Goal: Information Seeking & Learning: Find specific fact

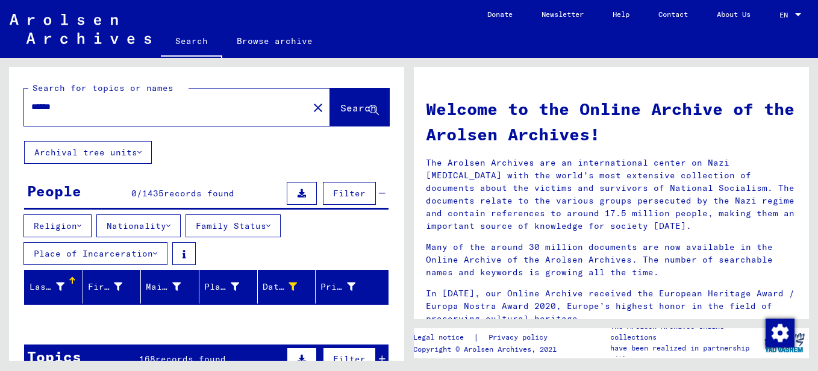
scroll to position [530, 0]
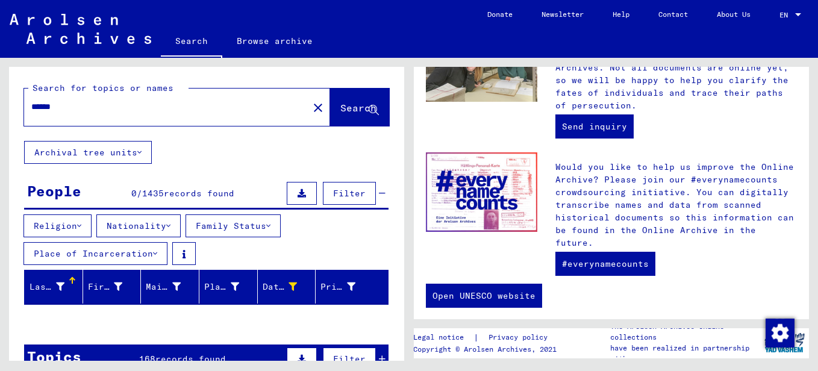
drag, startPoint x: 80, startPoint y: 107, endPoint x: 17, endPoint y: 112, distance: 62.9
click at [17, 112] on div "Search for topics or names ****** close Search" at bounding box center [206, 104] width 395 height 74
click at [244, 116] on div "******" at bounding box center [159, 106] width 270 height 27
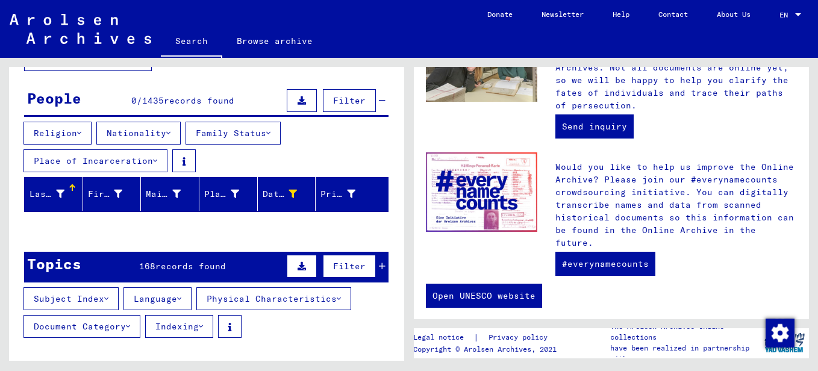
scroll to position [0, 0]
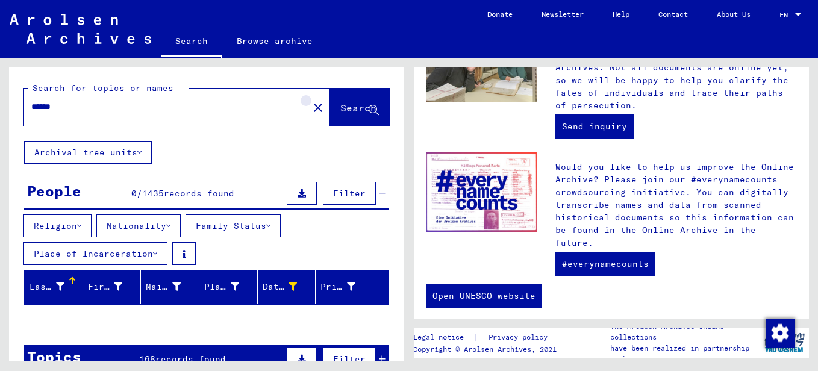
click at [311, 110] on mat-icon "close" at bounding box center [318, 108] width 14 height 14
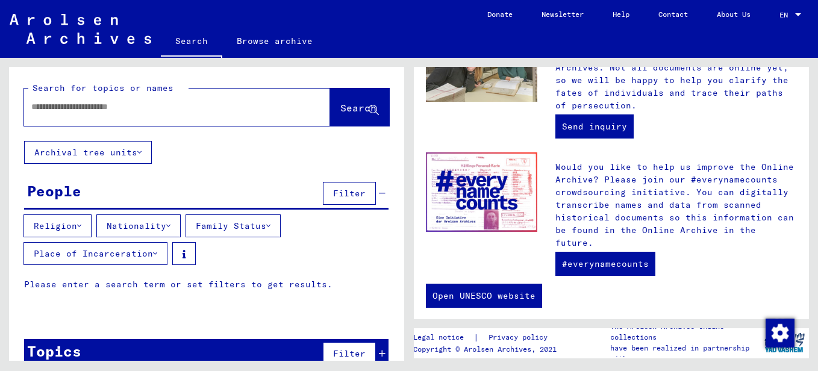
click at [157, 116] on div at bounding box center [159, 106] width 270 height 27
click at [118, 92] on mat-label "Search for topics or names" at bounding box center [103, 88] width 141 height 11
click at [109, 105] on input "text" at bounding box center [162, 107] width 263 height 13
type input "******"
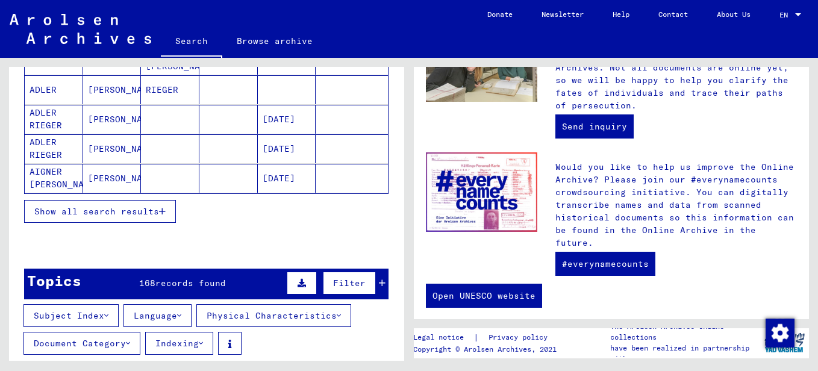
scroll to position [259, 0]
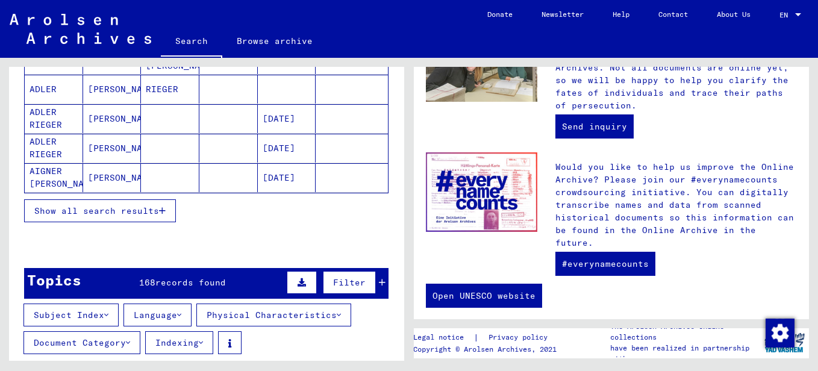
click at [135, 217] on button "Show all search results" at bounding box center [100, 210] width 152 height 23
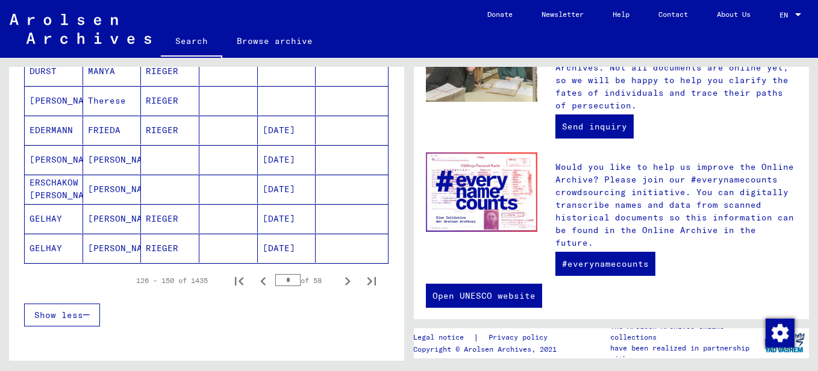
scroll to position [778, 0]
click at [341, 286] on icon "Next page" at bounding box center [347, 282] width 17 height 17
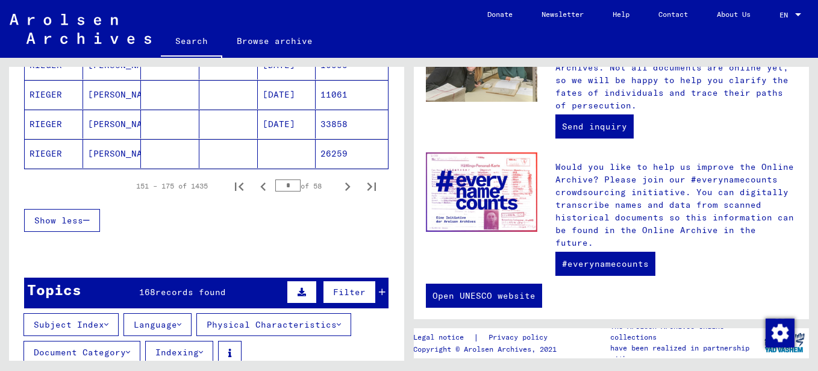
scroll to position [875, 0]
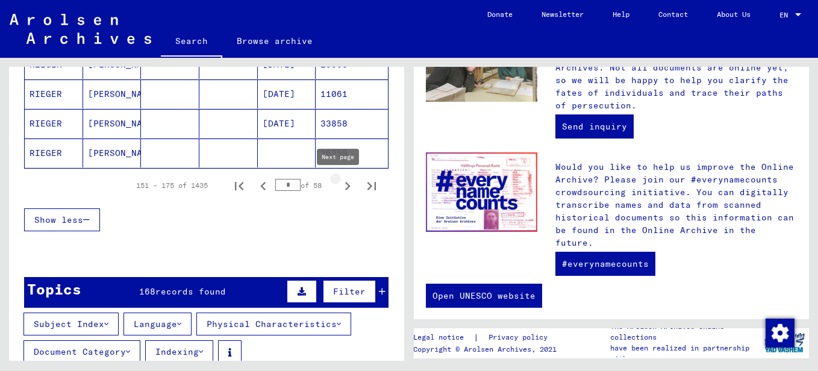
click at [339, 186] on icon "Next page" at bounding box center [347, 186] width 17 height 17
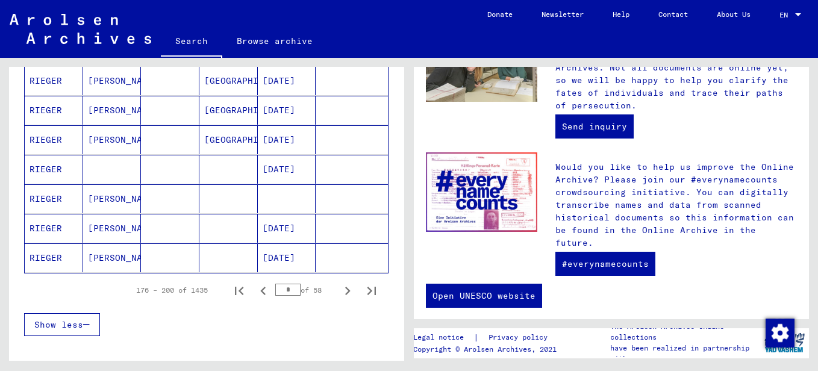
scroll to position [769, 0]
click at [49, 230] on mat-cell "RIEGER" at bounding box center [54, 229] width 58 height 29
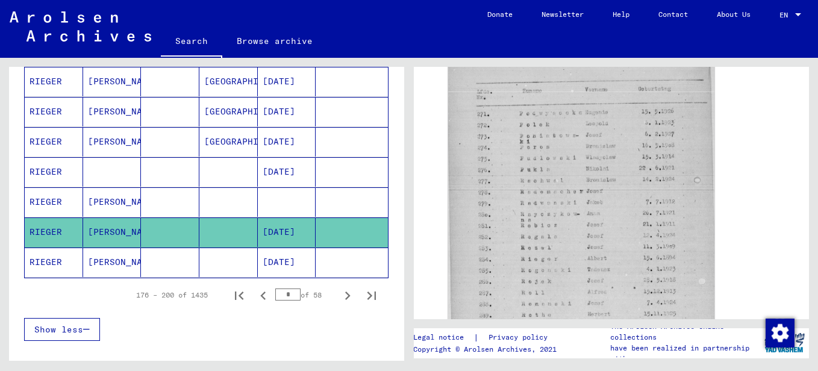
scroll to position [341, 0]
click at [93, 263] on mat-cell "[PERSON_NAME]" at bounding box center [112, 263] width 58 height 30
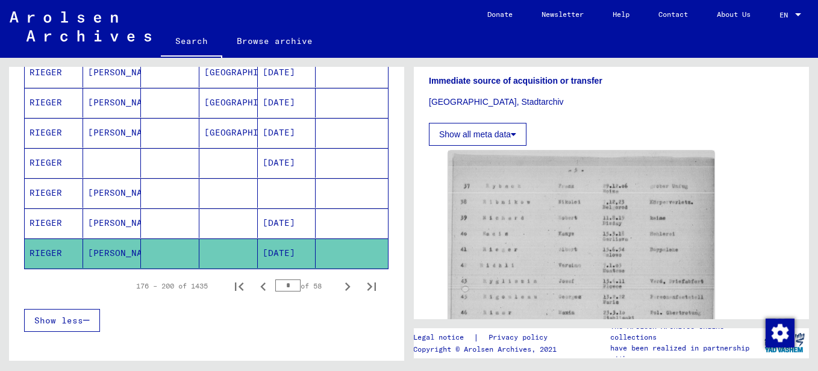
scroll to position [785, 0]
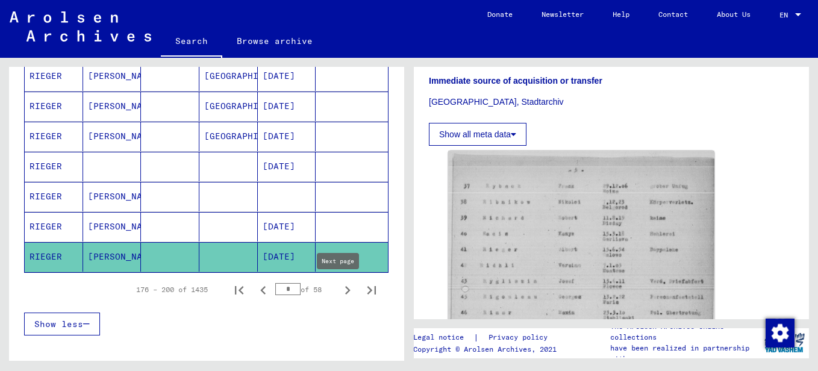
click at [339, 289] on icon "Next page" at bounding box center [347, 290] width 17 height 17
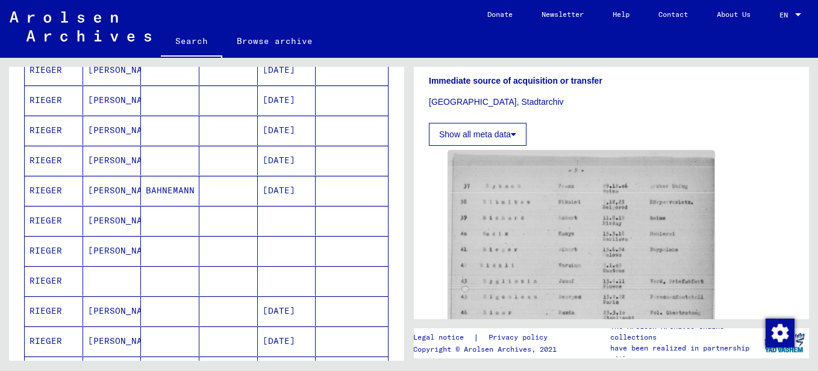
scroll to position [250, 0]
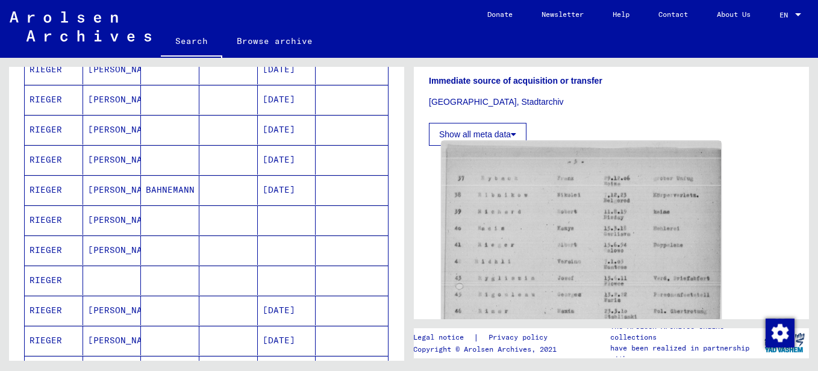
click at [573, 230] on img at bounding box center [582, 337] width 280 height 392
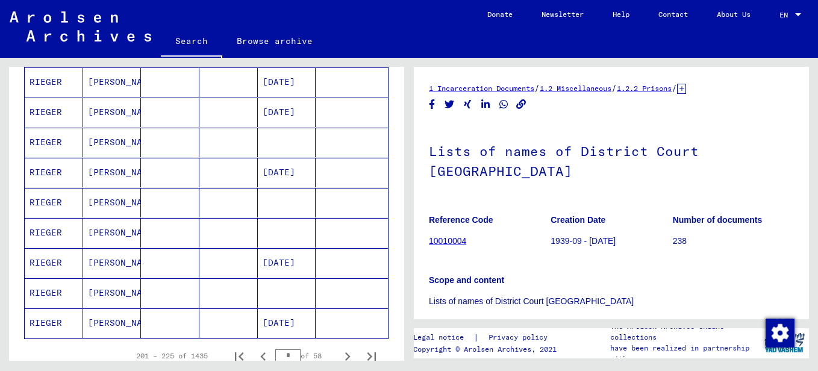
scroll to position [803, 0]
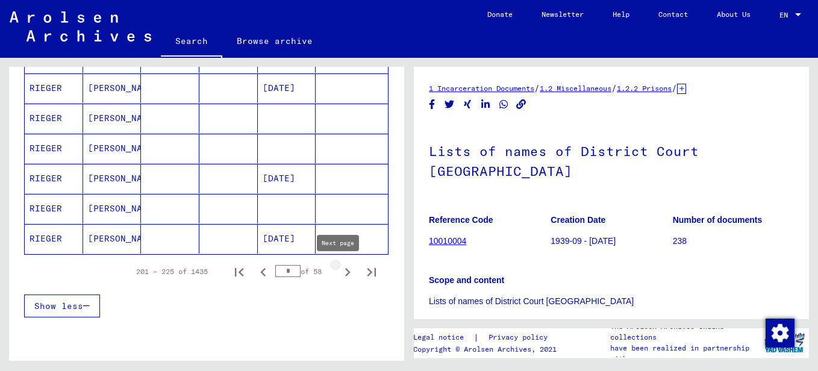
click at [341, 271] on icon "Next page" at bounding box center [347, 272] width 17 height 17
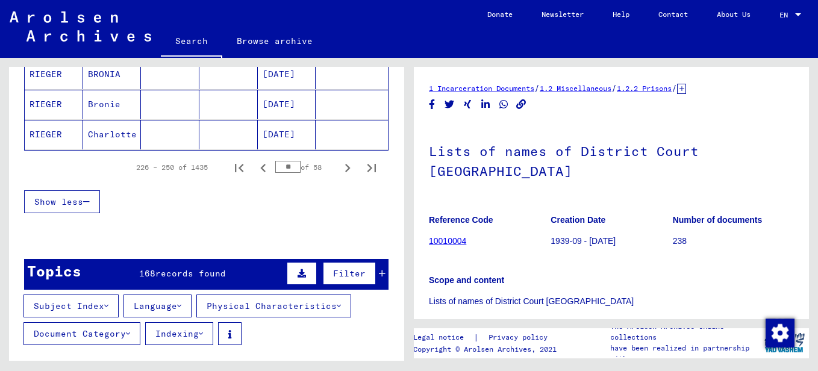
scroll to position [908, 0]
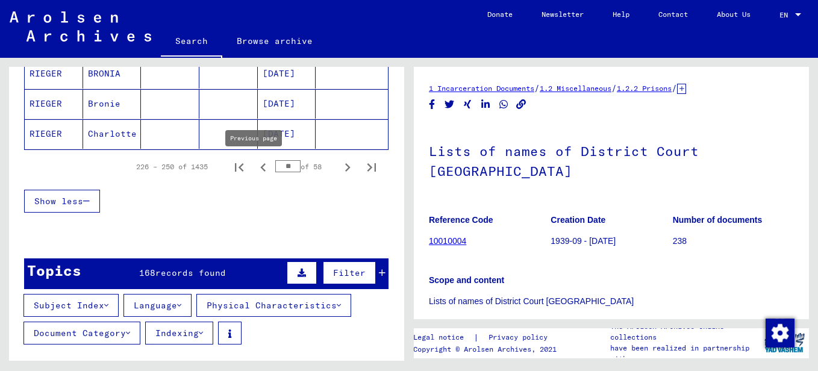
click at [255, 166] on icon "Previous page" at bounding box center [263, 167] width 17 height 17
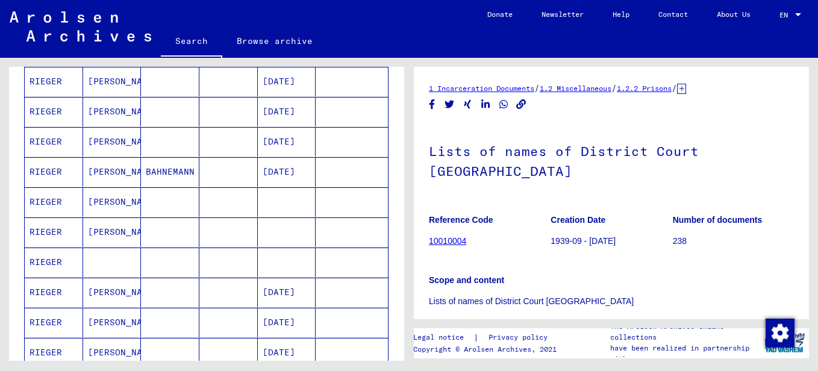
scroll to position [267, 0]
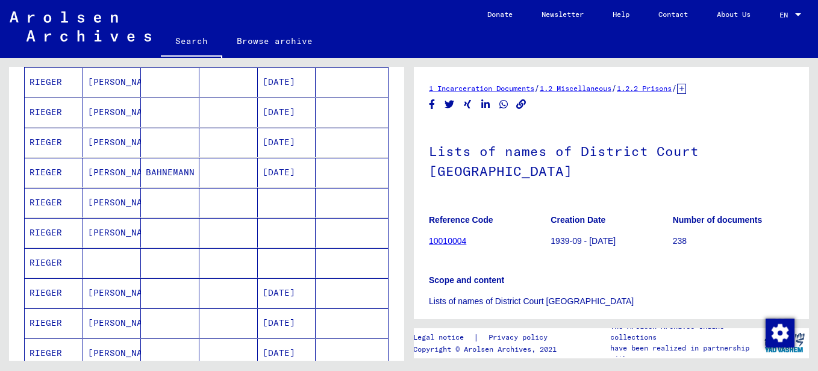
click at [68, 199] on mat-cell "RIEGER" at bounding box center [54, 203] width 58 height 30
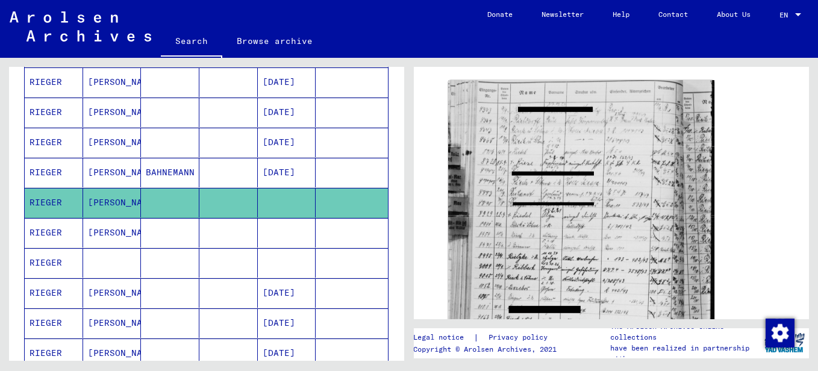
scroll to position [183, 0]
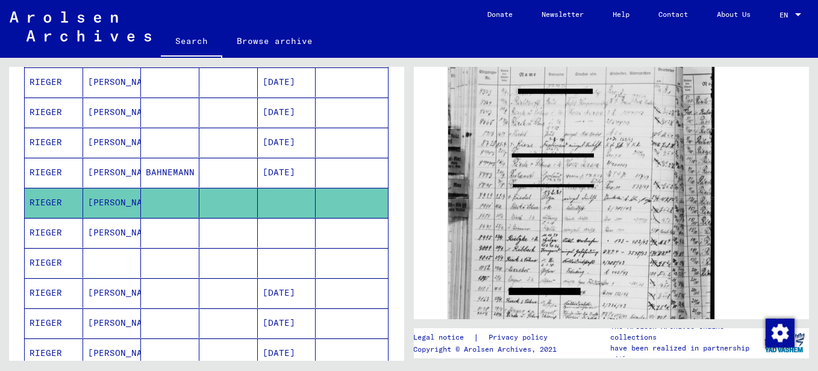
click at [55, 231] on mat-cell "RIEGER" at bounding box center [54, 233] width 58 height 30
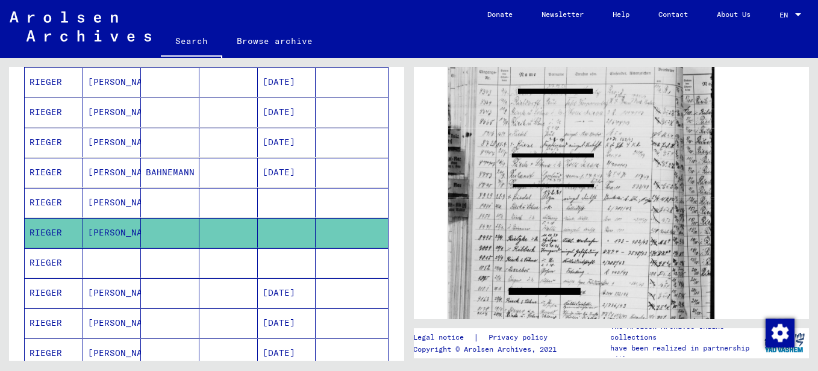
click at [64, 189] on mat-cell "RIEGER" at bounding box center [54, 203] width 58 height 30
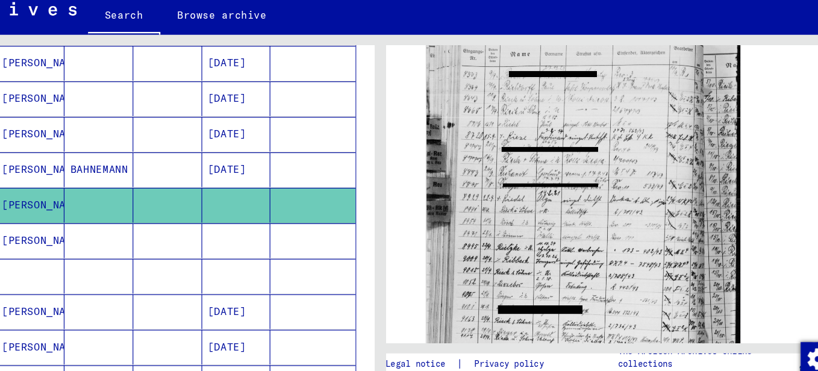
click at [719, 99] on div "DocID: 12101174" at bounding box center [612, 240] width 336 height 366
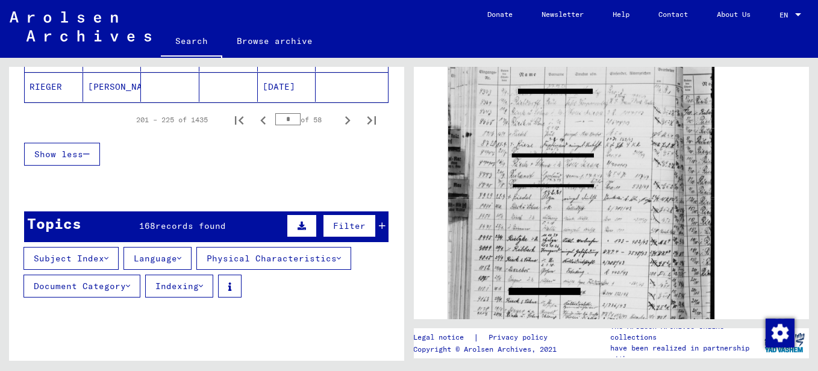
scroll to position [958, 0]
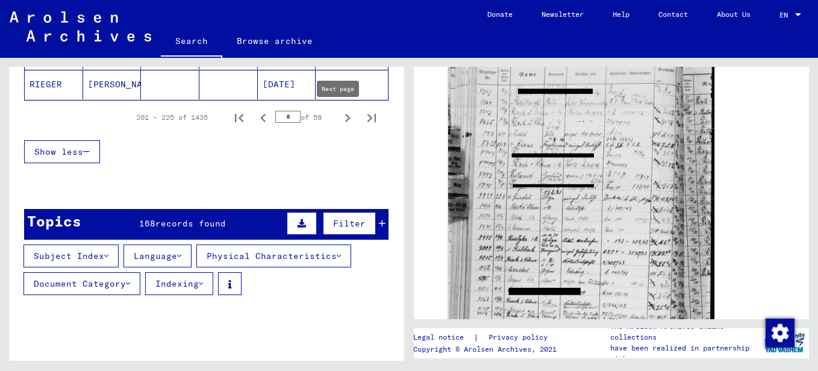
click at [339, 119] on icon "Next page" at bounding box center [347, 118] width 17 height 17
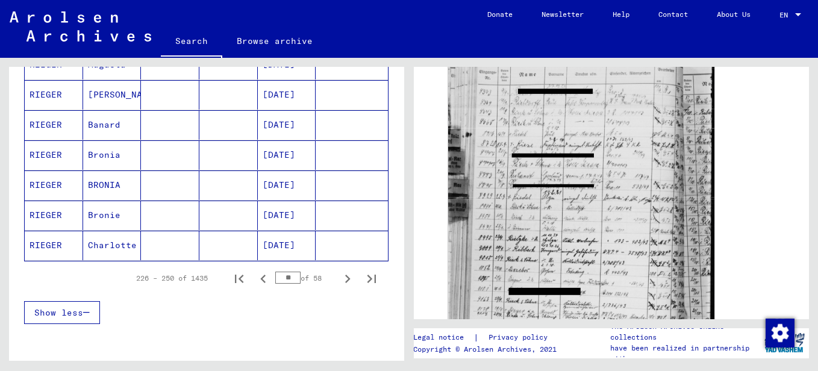
scroll to position [797, 0]
click at [340, 281] on icon "Next page" at bounding box center [347, 278] width 17 height 17
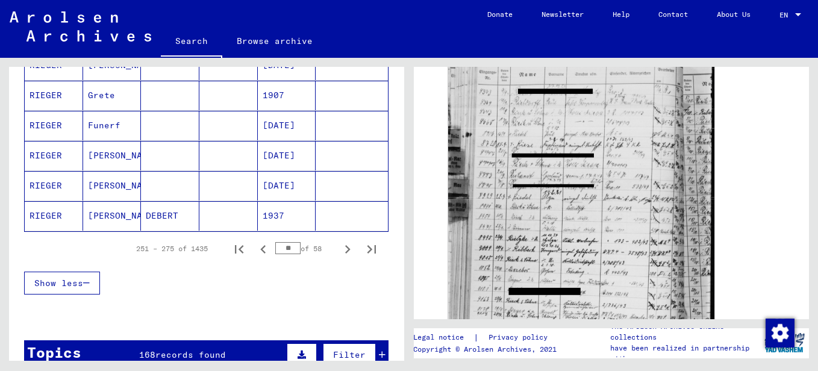
scroll to position [827, 0]
click at [345, 247] on icon "Next page" at bounding box center [347, 249] width 5 height 8
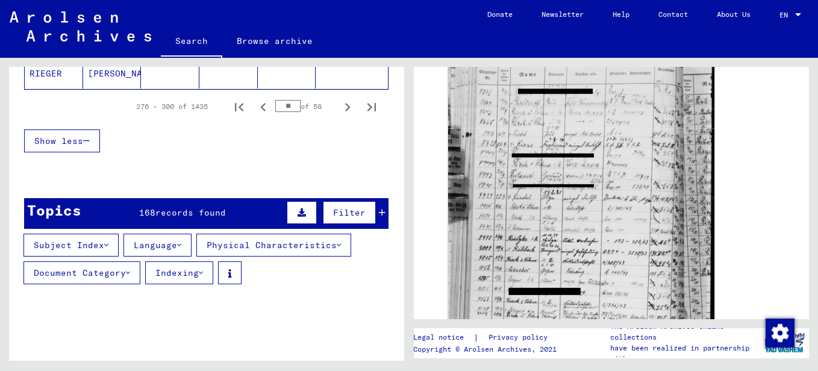
scroll to position [968, 0]
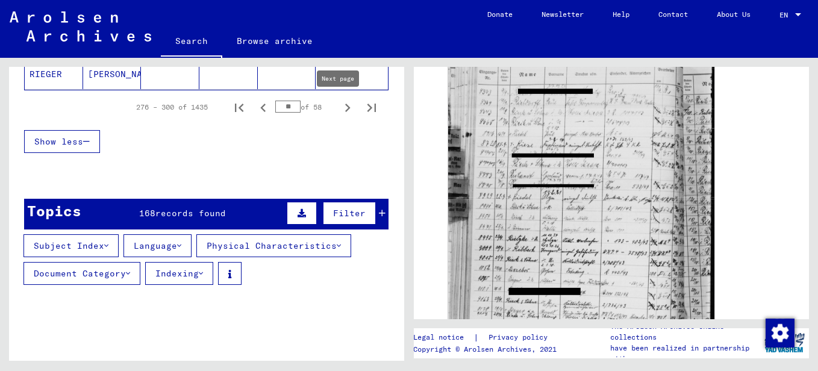
click at [339, 109] on icon "Next page" at bounding box center [347, 107] width 17 height 17
type input "**"
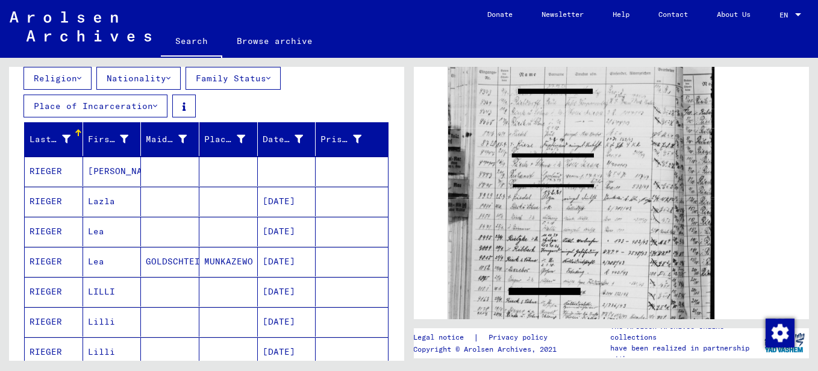
scroll to position [133, 0]
